Goal: Check status: Check status

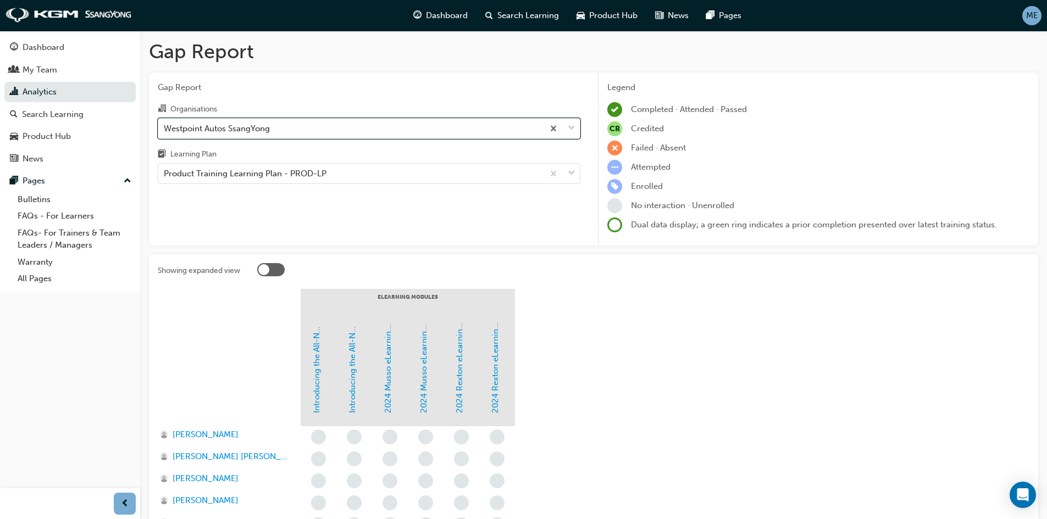
scroll to position [209, 0]
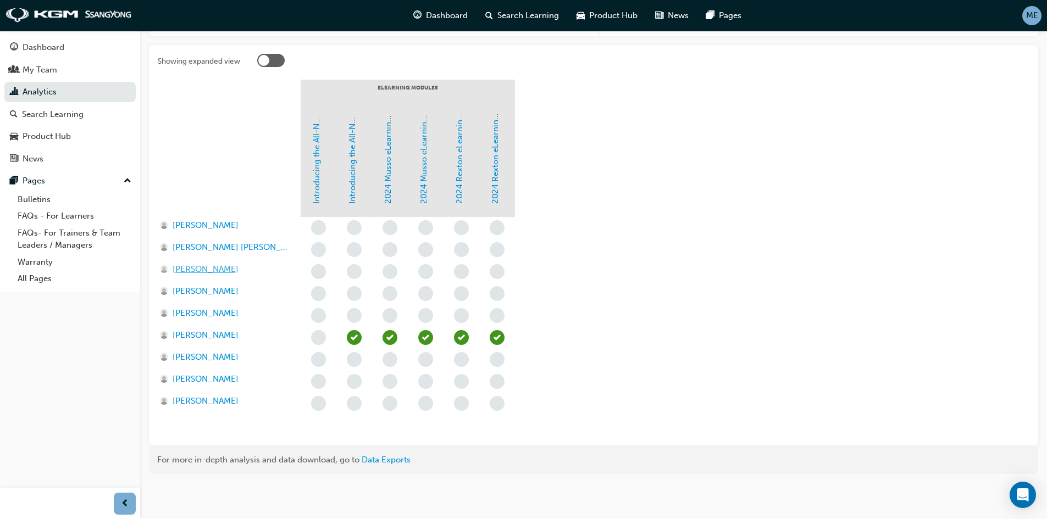
click at [193, 266] on span "[PERSON_NAME]" at bounding box center [206, 269] width 66 height 13
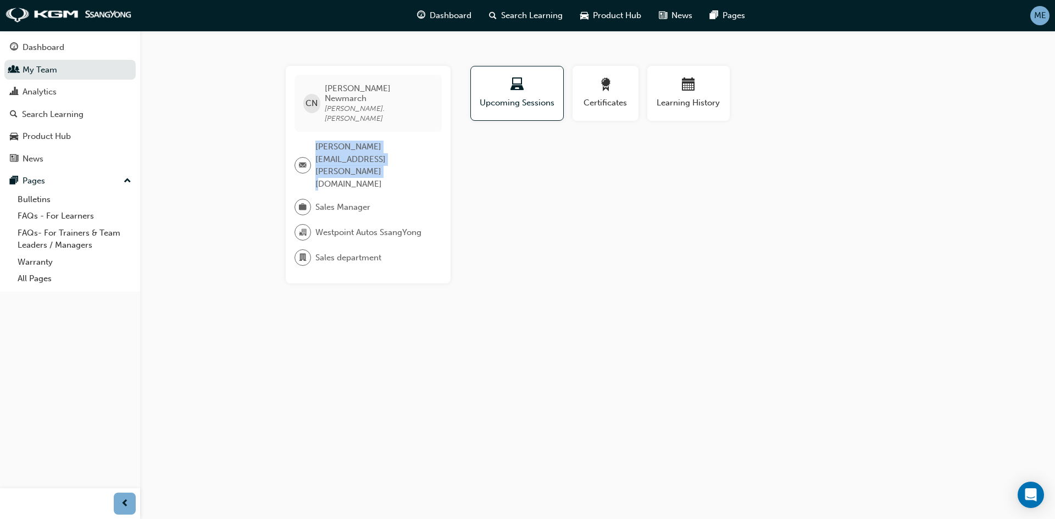
drag, startPoint x: 316, startPoint y: 126, endPoint x: 405, endPoint y: 136, distance: 89.0
click at [405, 141] on span "[PERSON_NAME][EMAIL_ADDRESS][PERSON_NAME][DOMAIN_NAME]" at bounding box center [374, 165] width 118 height 49
copy span "[PERSON_NAME][EMAIL_ADDRESS][PERSON_NAME][DOMAIN_NAME]"
click at [23, 68] on link "My Team" at bounding box center [69, 70] width 131 height 20
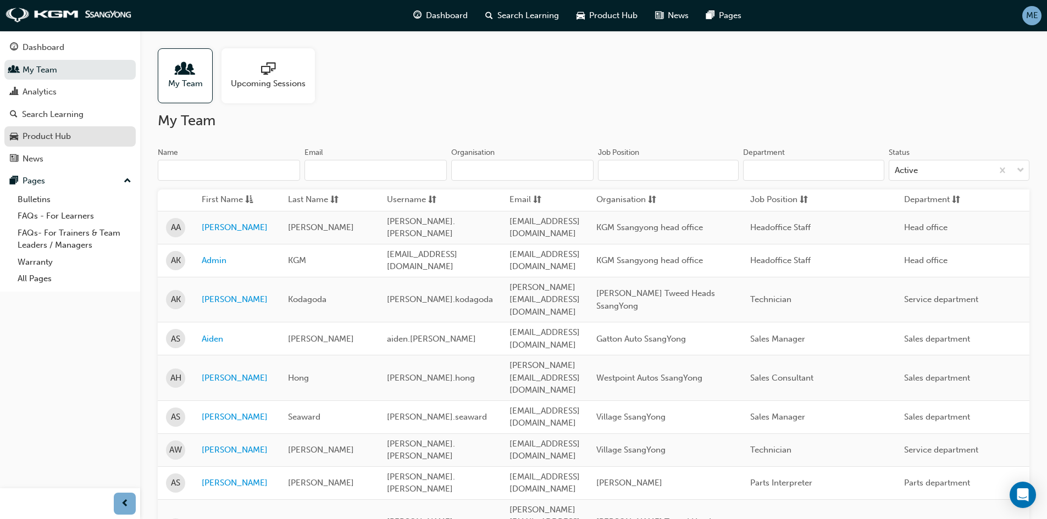
click at [45, 130] on div "Product Hub" at bounding box center [70, 137] width 120 height 14
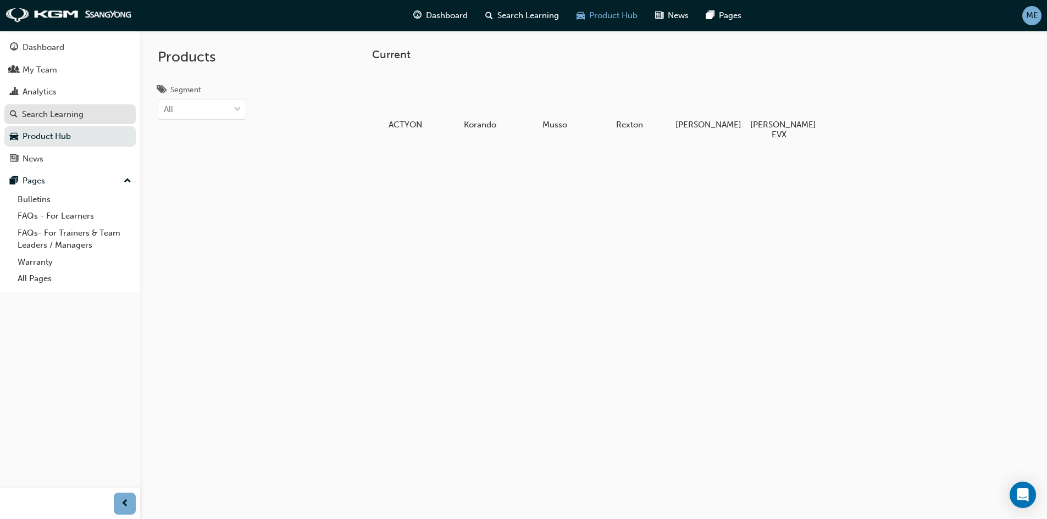
click at [51, 104] on link "Search Learning" at bounding box center [69, 114] width 131 height 20
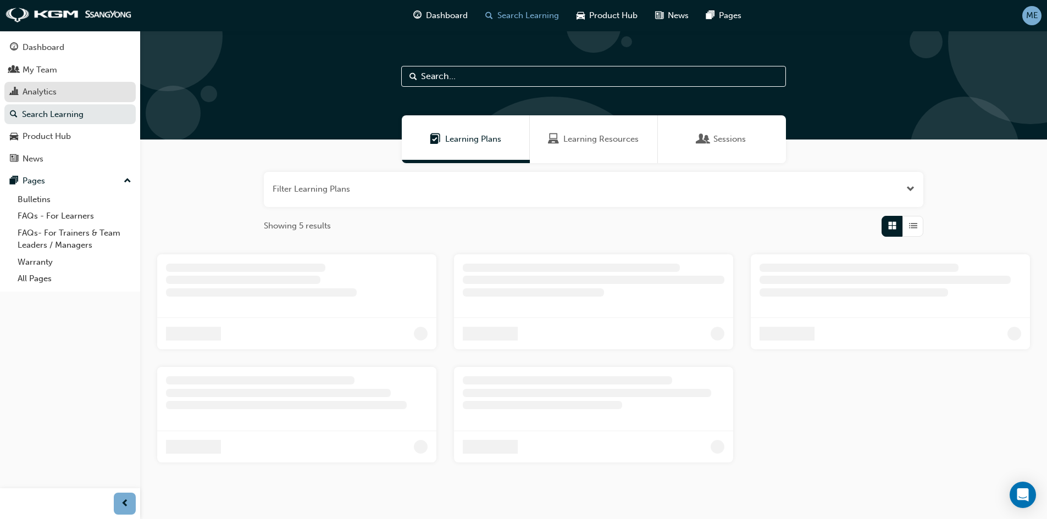
click at [47, 84] on link "Analytics" at bounding box center [69, 92] width 131 height 20
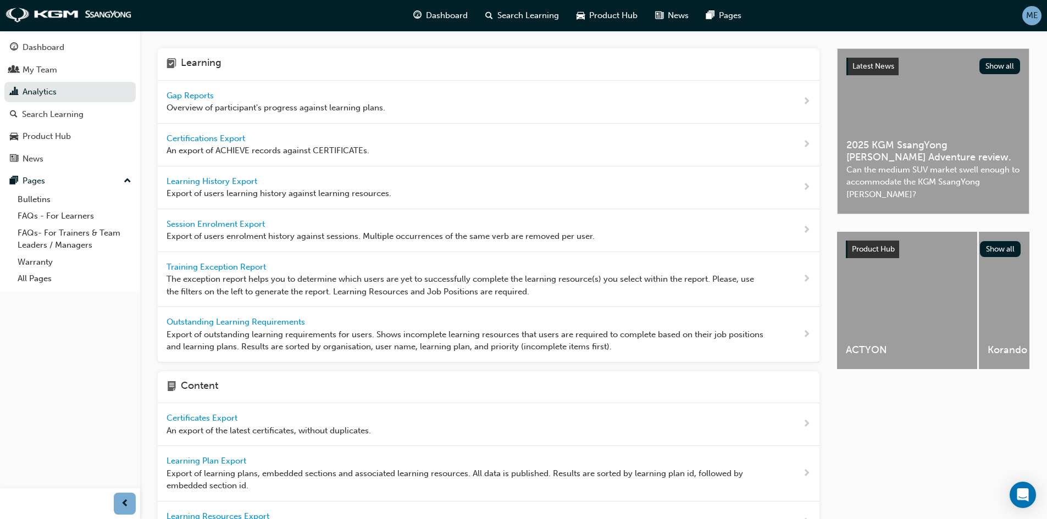
click at [193, 95] on span "Gap Reports" at bounding box center [190, 96] width 49 height 10
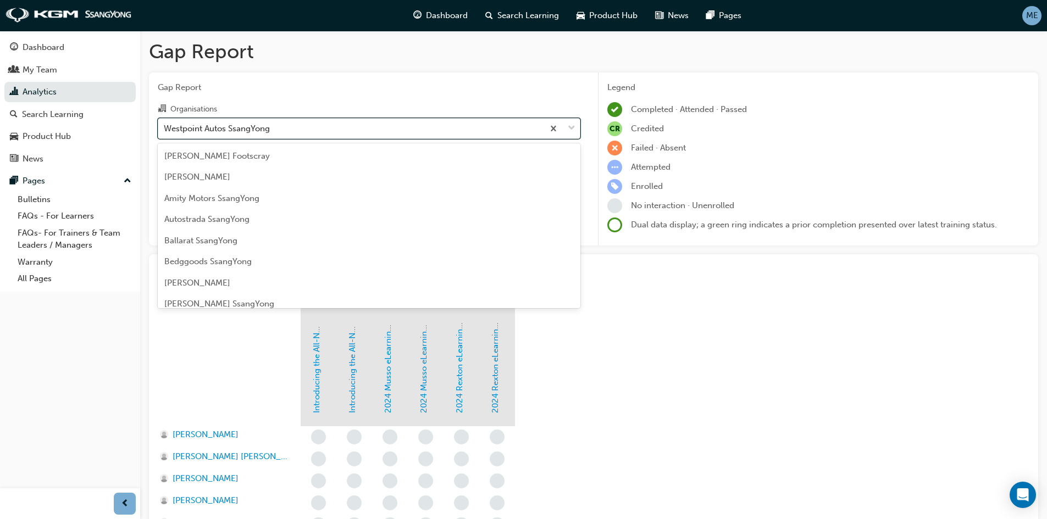
scroll to position [1389, 0]
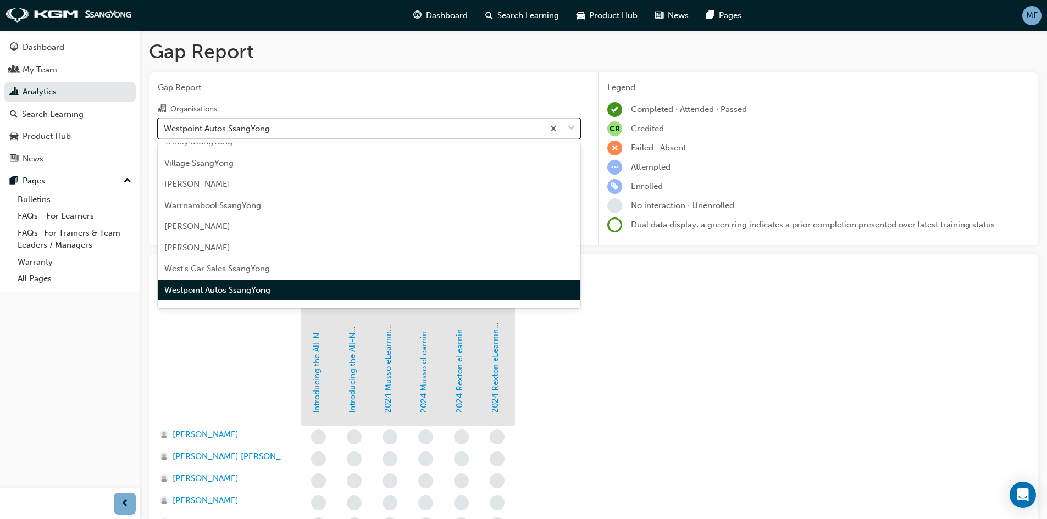
click at [277, 135] on div "Westpoint Autos SsangYong" at bounding box center [350, 128] width 385 height 19
click at [165, 132] on input "Organisations option Westpoint Autos SsangYong focused, 73 of 75. 75 results av…" at bounding box center [164, 127] width 1 height 9
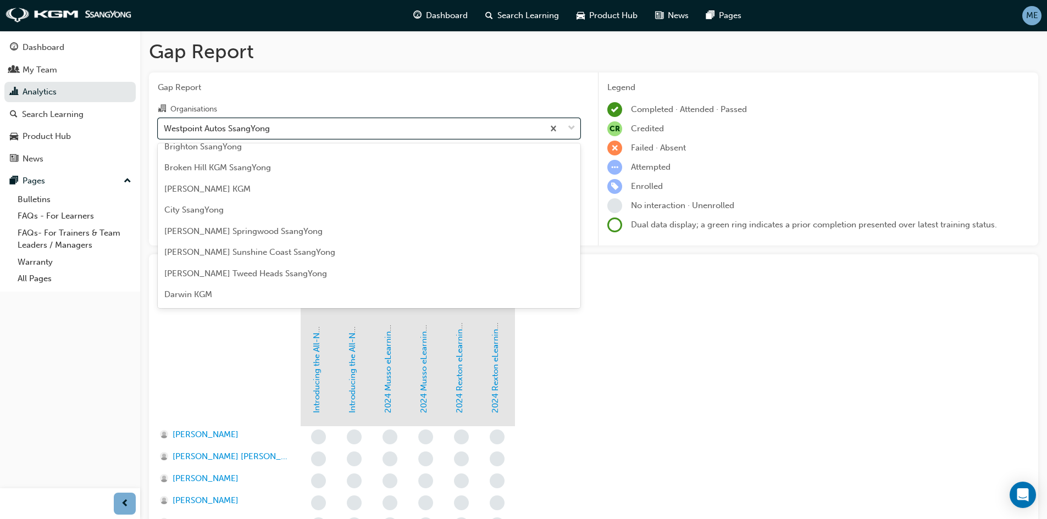
scroll to position [235, 0]
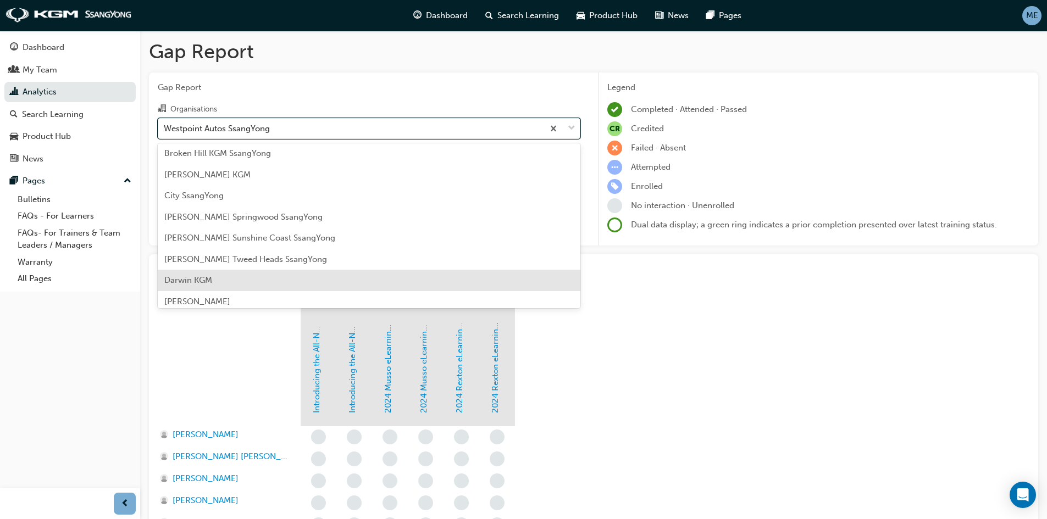
click at [293, 276] on div "Darwin KGM" at bounding box center [369, 280] width 423 height 21
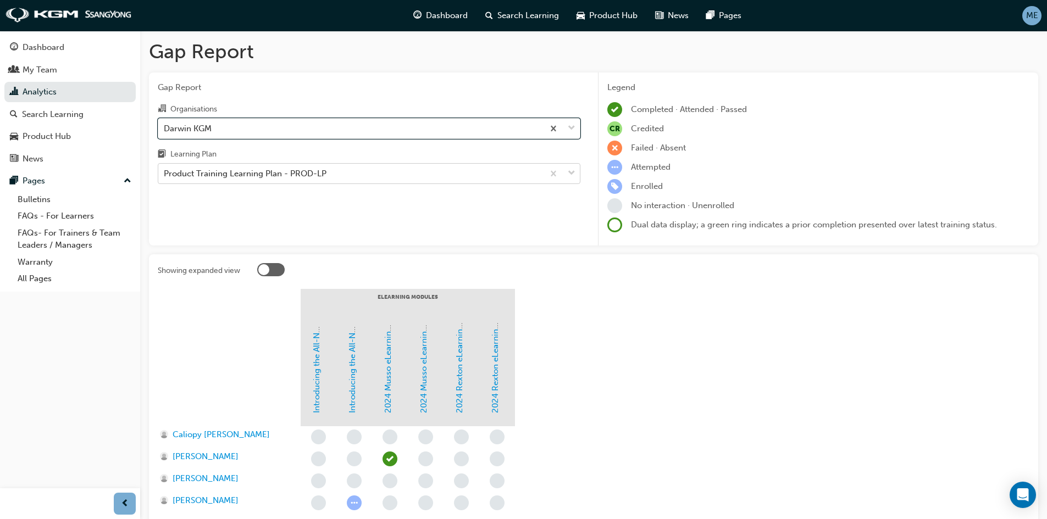
click at [365, 177] on div "Product Training Learning Plan - PROD-LP" at bounding box center [350, 173] width 385 height 19
click at [165, 177] on input "Learning Plan Product Training Learning Plan - PROD-LP" at bounding box center [164, 173] width 1 height 9
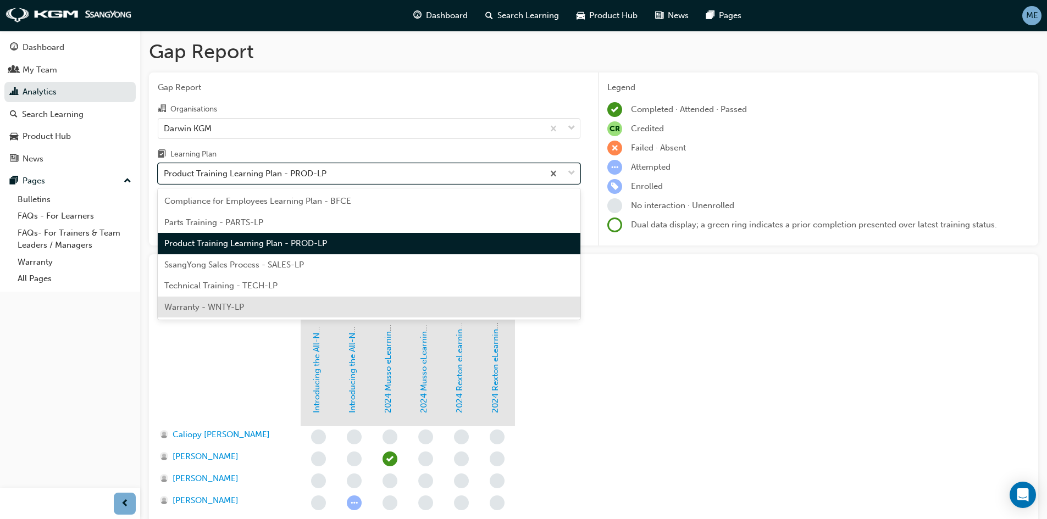
click at [323, 298] on div "Warranty - WNTY-LP" at bounding box center [369, 307] width 423 height 21
